Goal: Task Accomplishment & Management: Complete application form

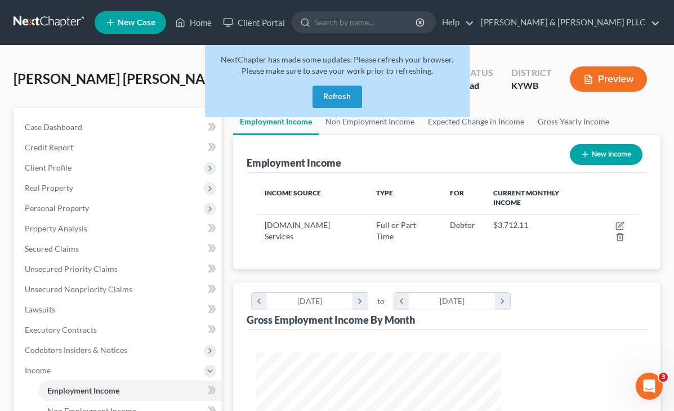
scroll to position [202, 269]
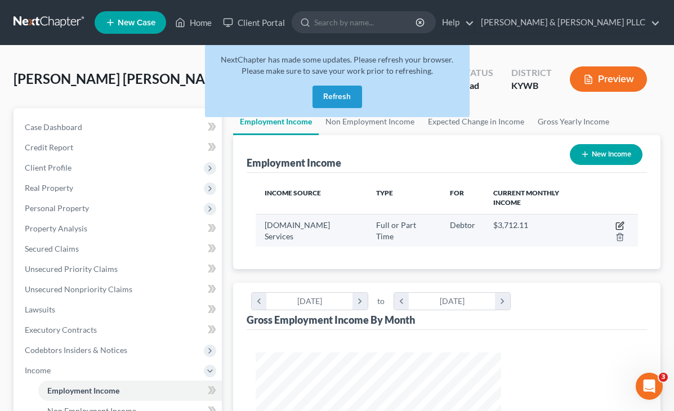
click at [616, 221] on icon "button" at bounding box center [620, 225] width 9 height 9
select select "0"
select select "50"
select select "3"
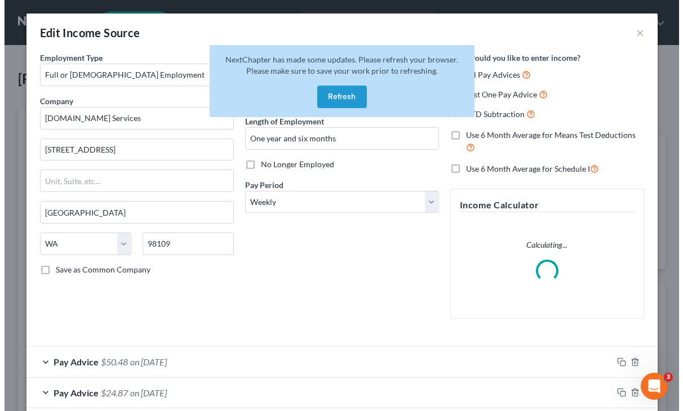
scroll to position [202, 272]
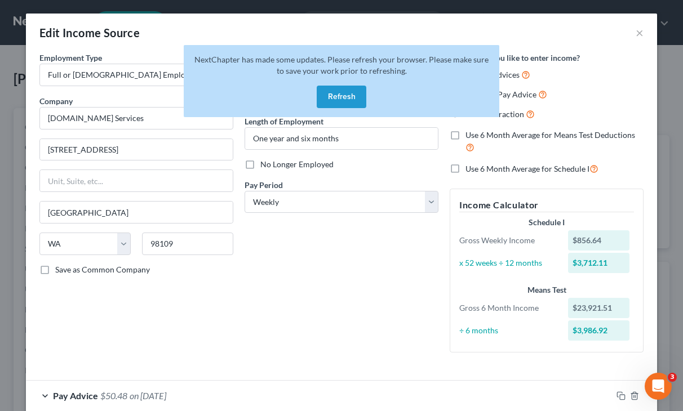
click at [354, 99] on button "Refresh" at bounding box center [342, 97] width 50 height 23
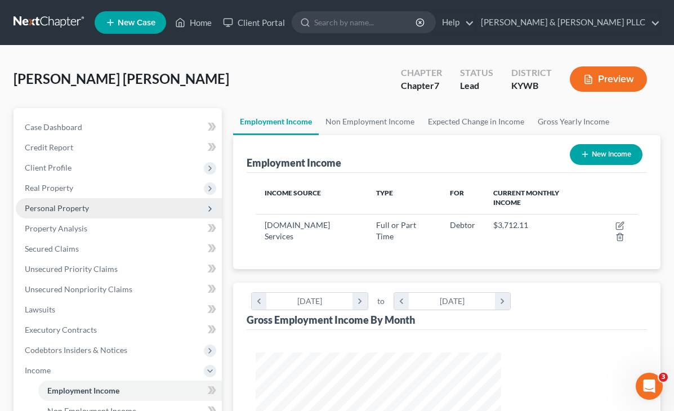
click at [61, 211] on span "Personal Property" at bounding box center [57, 208] width 64 height 10
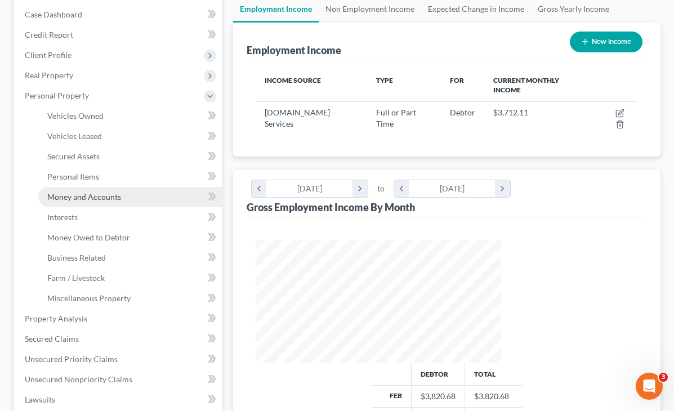
click at [98, 198] on span "Money and Accounts" at bounding box center [84, 197] width 74 height 10
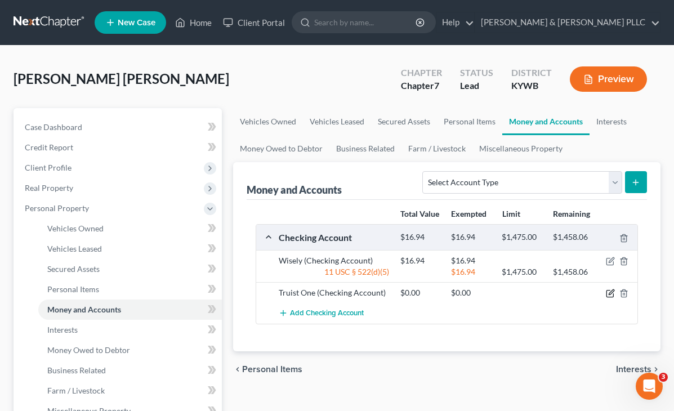
click at [614, 290] on icon "button" at bounding box center [611, 292] width 5 height 5
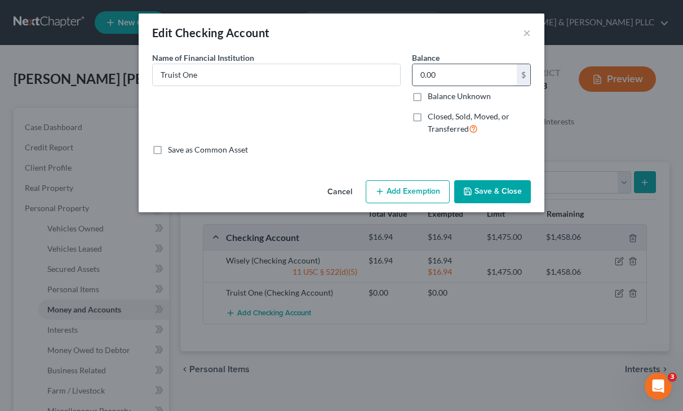
click at [443, 75] on input "0.00" at bounding box center [464, 74] width 104 height 21
type input "0"
click at [332, 193] on button "Cancel" at bounding box center [339, 192] width 43 height 23
